Goal: Check status

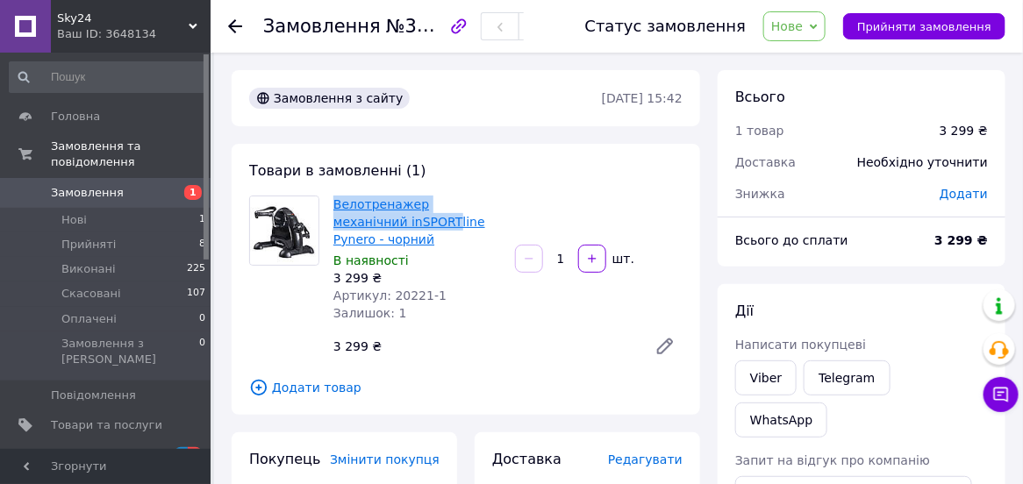
drag, startPoint x: 320, startPoint y: 218, endPoint x: 392, endPoint y: 219, distance: 72.0
click at [381, 224] on div "Велотренажер механічний inSPORTline Pynero - чорний В наявності 3 299 ₴ Артикул…" at bounding box center [466, 280] width 448 height 169
click at [656, 176] on div "Товари в замовленні (1) Велотренажер механічний inSPORTline Pynero - чорний В н…" at bounding box center [466, 279] width 469 height 271
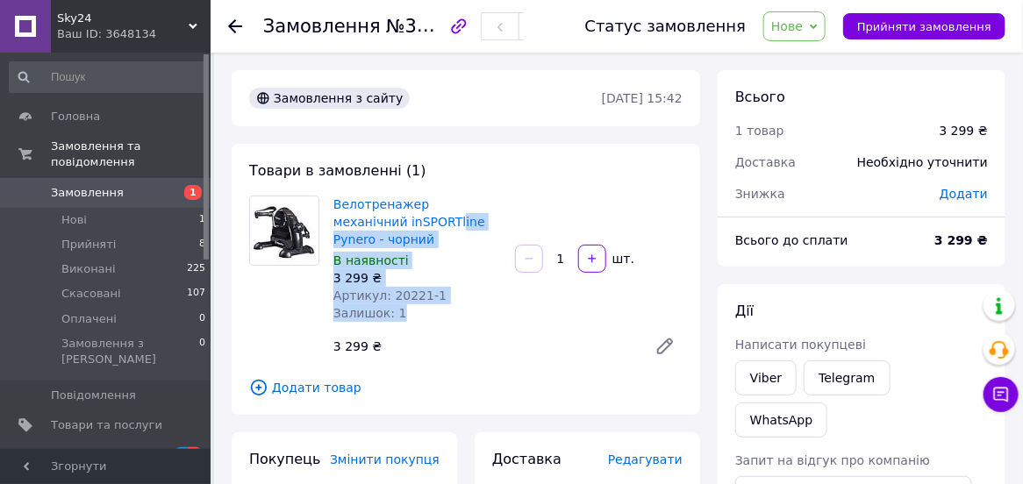
drag, startPoint x: 522, startPoint y: 226, endPoint x: 520, endPoint y: 214, distance: 11.5
click at [382, 224] on div "Велотренажер механічний inSPORTline Pynero - чорний В наявності 3 299 ₴ Артикул…" at bounding box center [507, 280] width 363 height 176
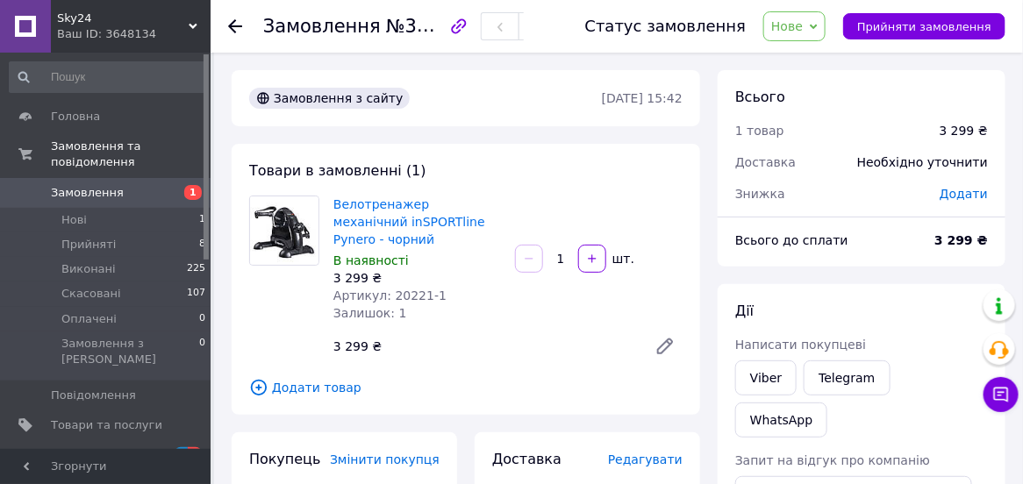
click at [630, 204] on div "Велотренажер механічний inSPORTline Pynero - чорний В наявності 3 299 ₴ Артикул…" at bounding box center [507, 280] width 363 height 176
drag, startPoint x: 515, startPoint y: 220, endPoint x: 329, endPoint y: 221, distance: 186.1
click at [329, 221] on div "Велотренажер механічний inSPORTline Pynero - чорний В наявності 3 299 ₴ Артикул…" at bounding box center [507, 280] width 363 height 176
copy link "inSPORTline Pynero - чорний"
